Goal: Transaction & Acquisition: Download file/media

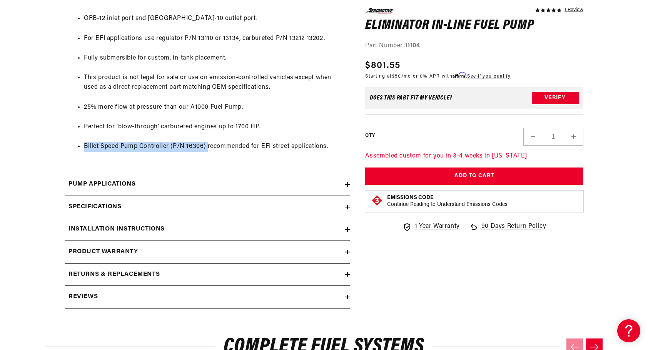
drag, startPoint x: 83, startPoint y: 145, endPoint x: 206, endPoint y: 143, distance: 122.7
click at [206, 143] on ul "ORB-12 inlet port and ORB-10 outlet port. For EFI applications use regulator P/…" at bounding box center [206, 83] width 277 height 158
copy li "Billet Speed Pump Controller (P/N 16306)"
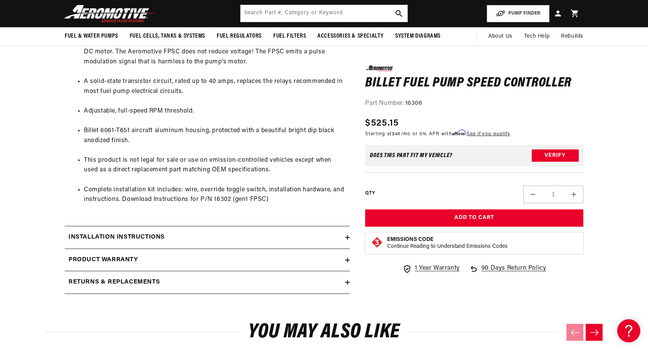
scroll to position [0, 304]
click at [348, 238] on icon at bounding box center [347, 238] width 5 height 0
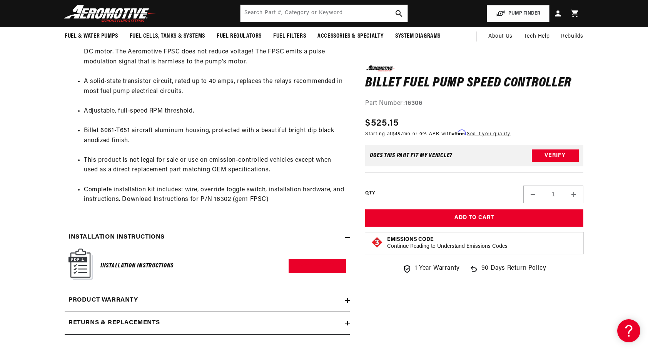
scroll to position [0, 0]
click at [321, 268] on link "Download PDF" at bounding box center [316, 266] width 57 height 14
